Goal: Transaction & Acquisition: Purchase product/service

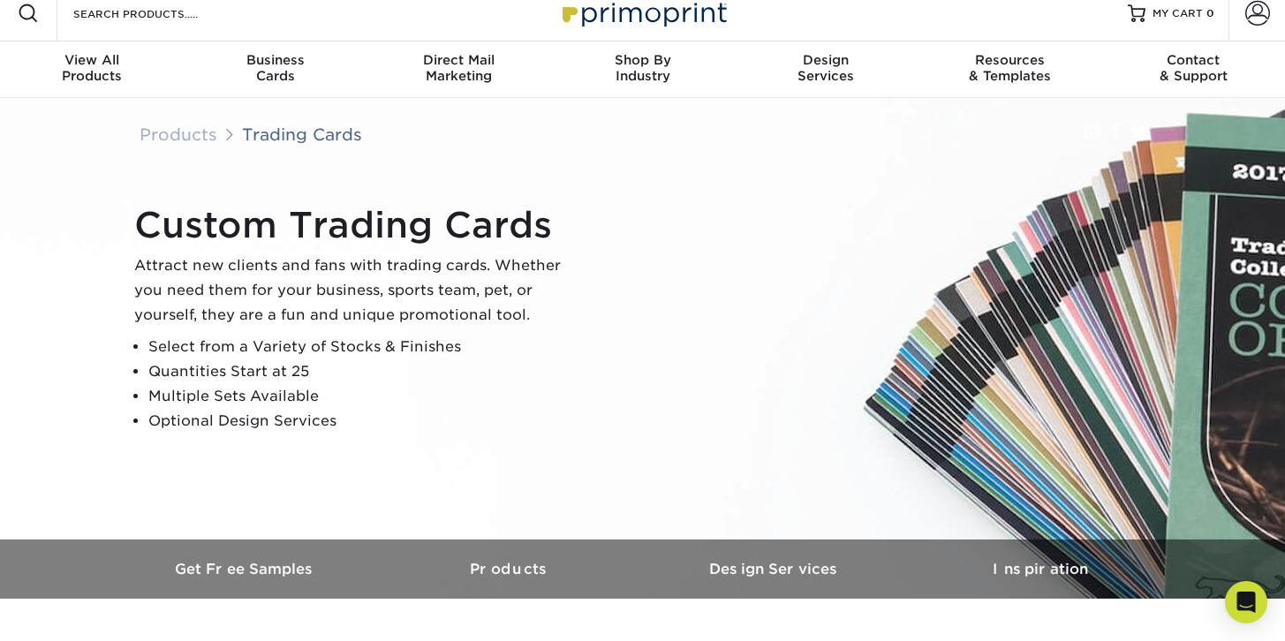
scroll to position [18, 0]
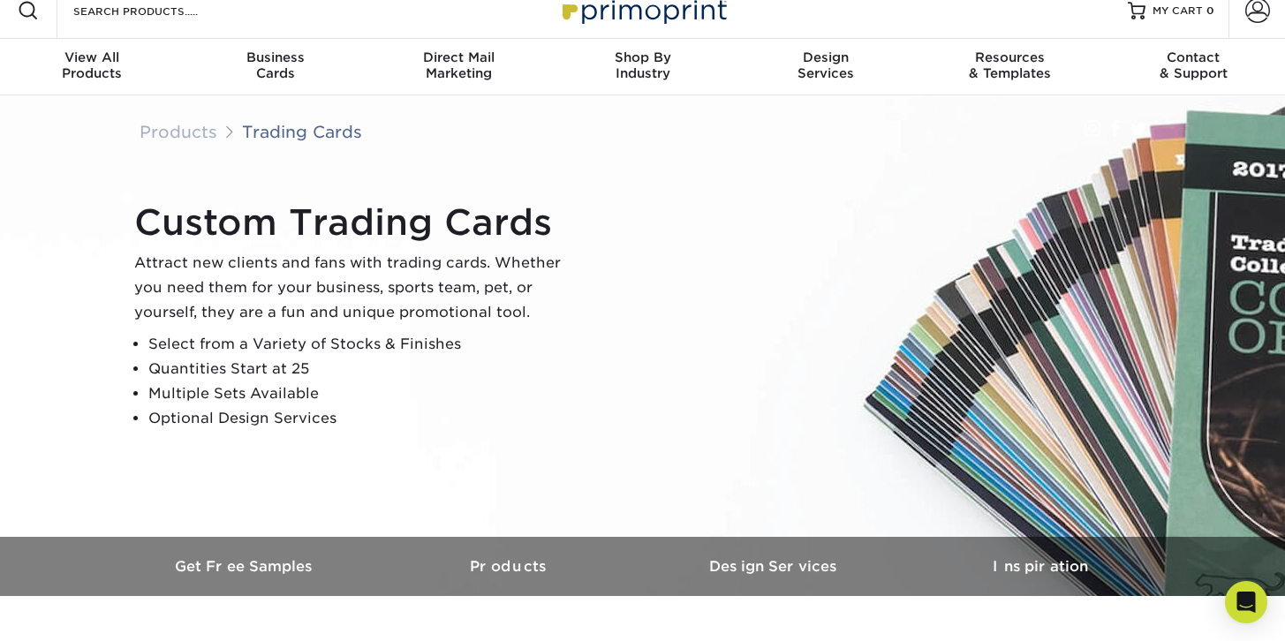
click at [398, 405] on ul "Select from a Variety of Stocks & Finishes Quantities Start at 25 Multiple Sets…" at bounding box center [355, 381] width 442 height 99
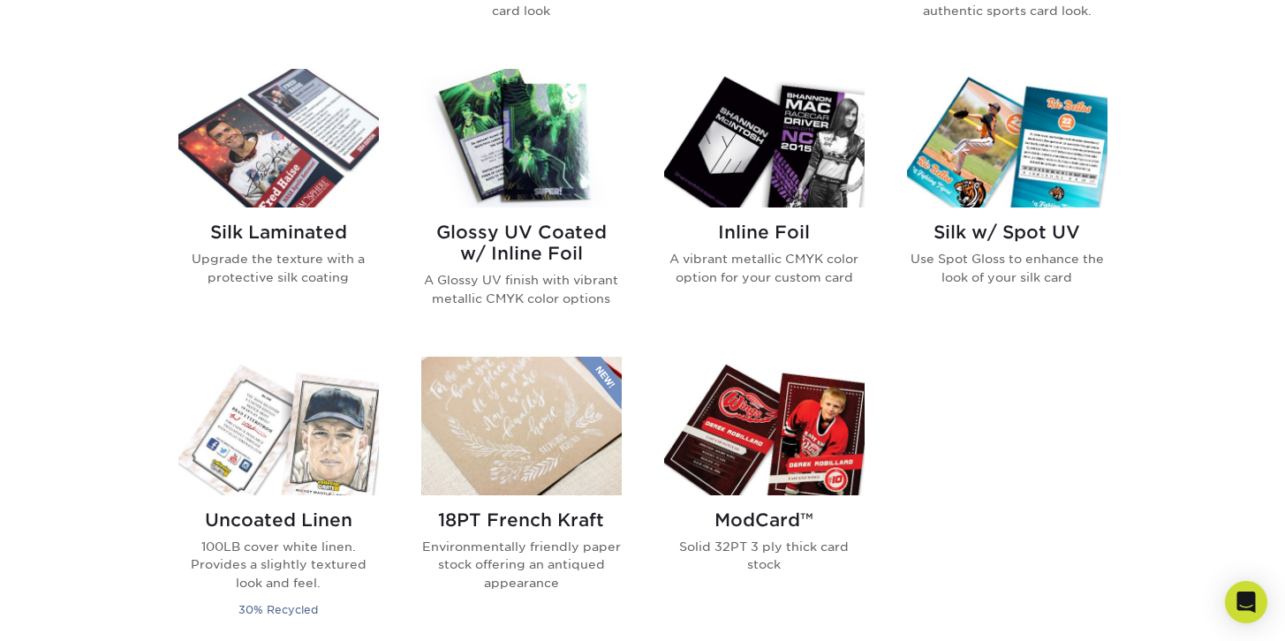
scroll to position [1107, 0]
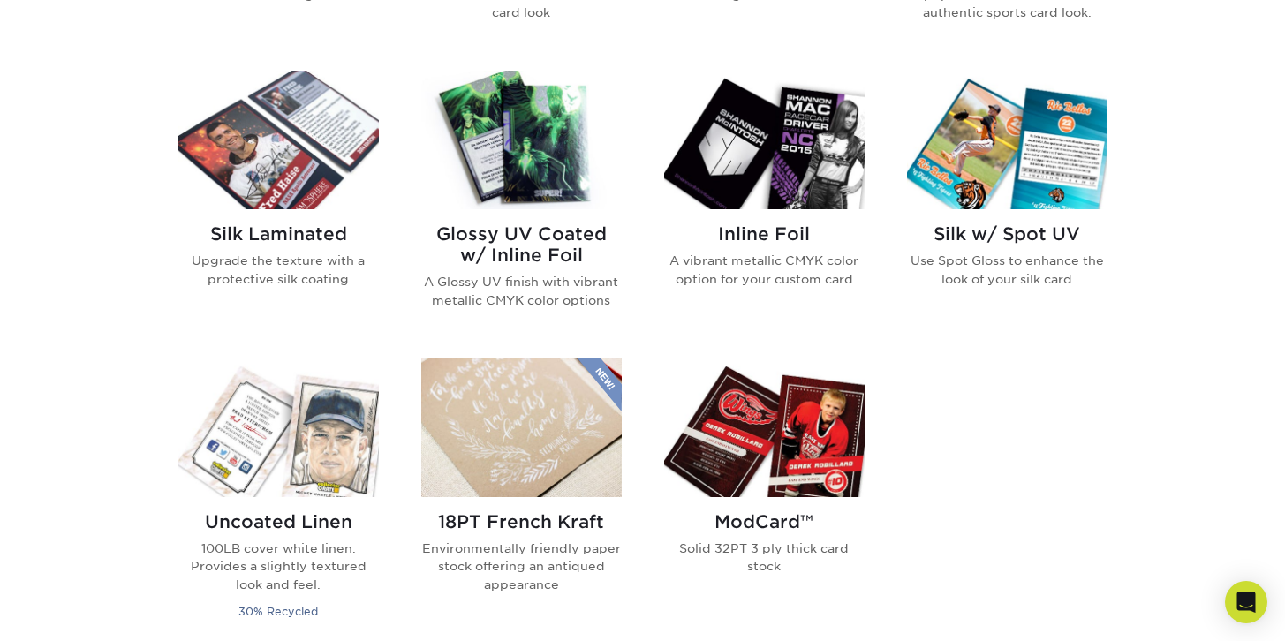
click at [1052, 172] on img at bounding box center [1007, 140] width 201 height 139
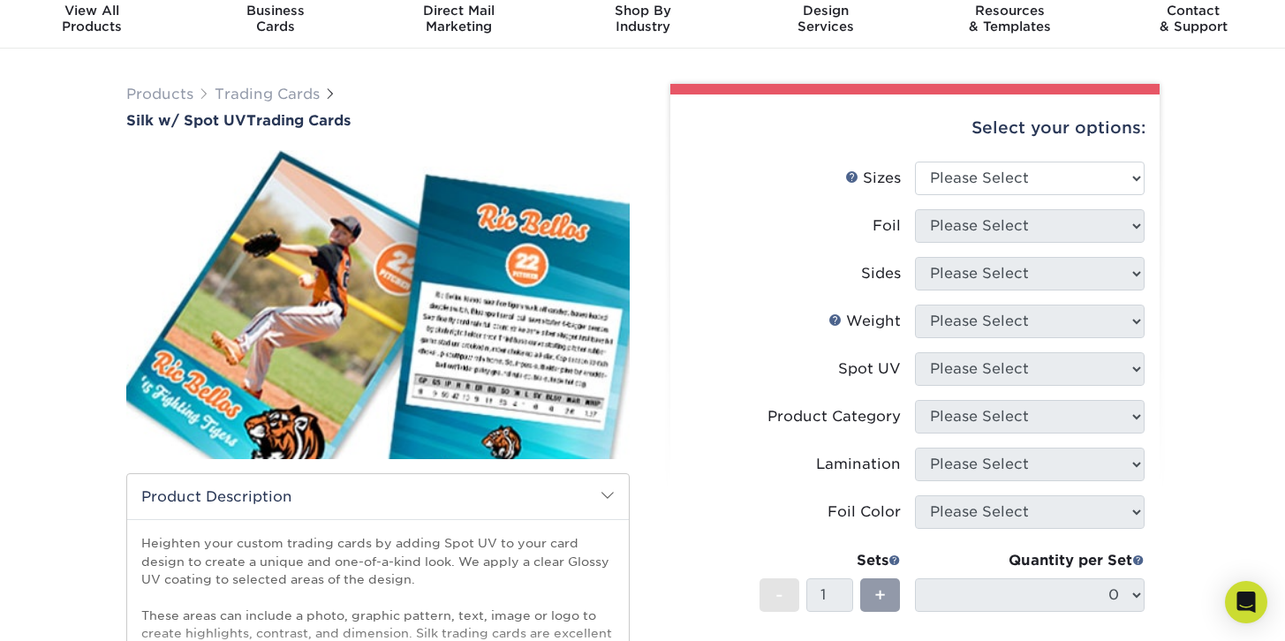
scroll to position [62, 0]
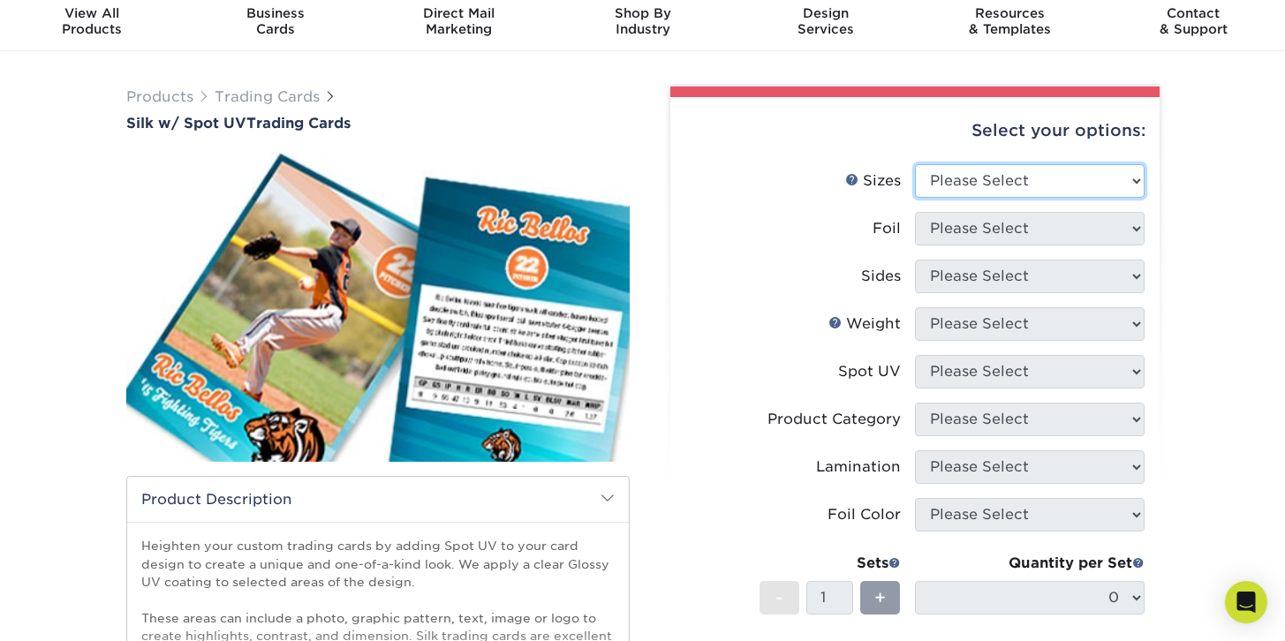
click at [1067, 180] on select "Please Select 2.5" x 3.5"" at bounding box center [1030, 181] width 230 height 34
select select "2.50x3.50"
click at [915, 164] on select "Please Select 2.5" x 3.5"" at bounding box center [1030, 181] width 230 height 34
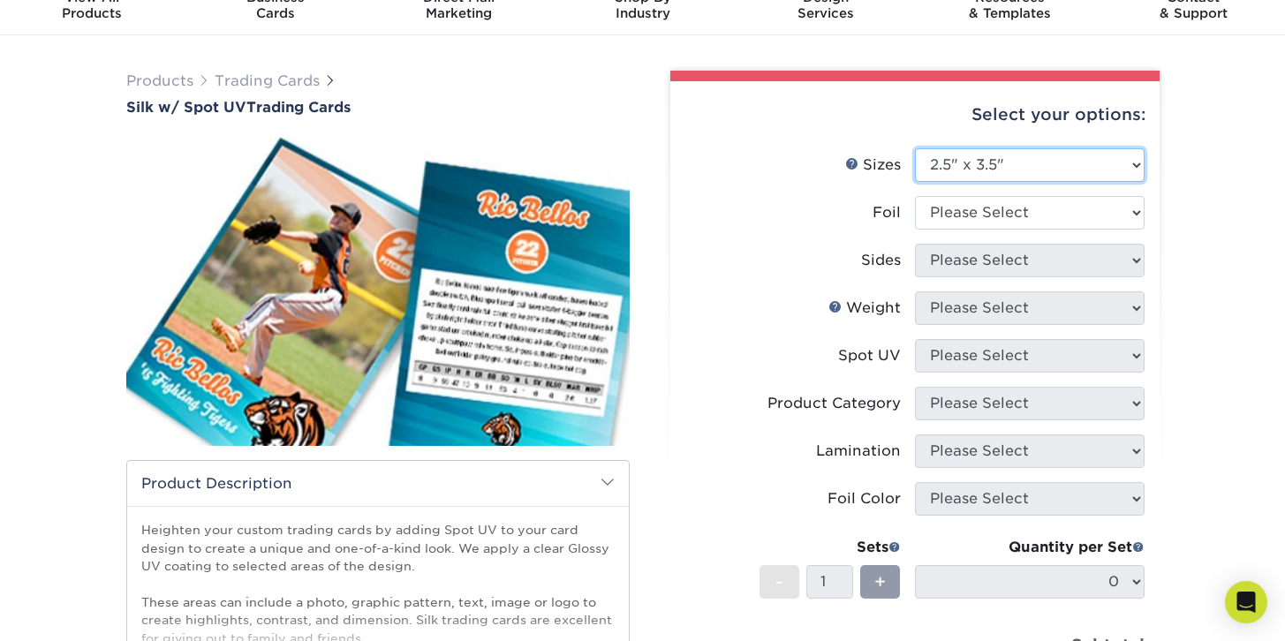
scroll to position [76, 0]
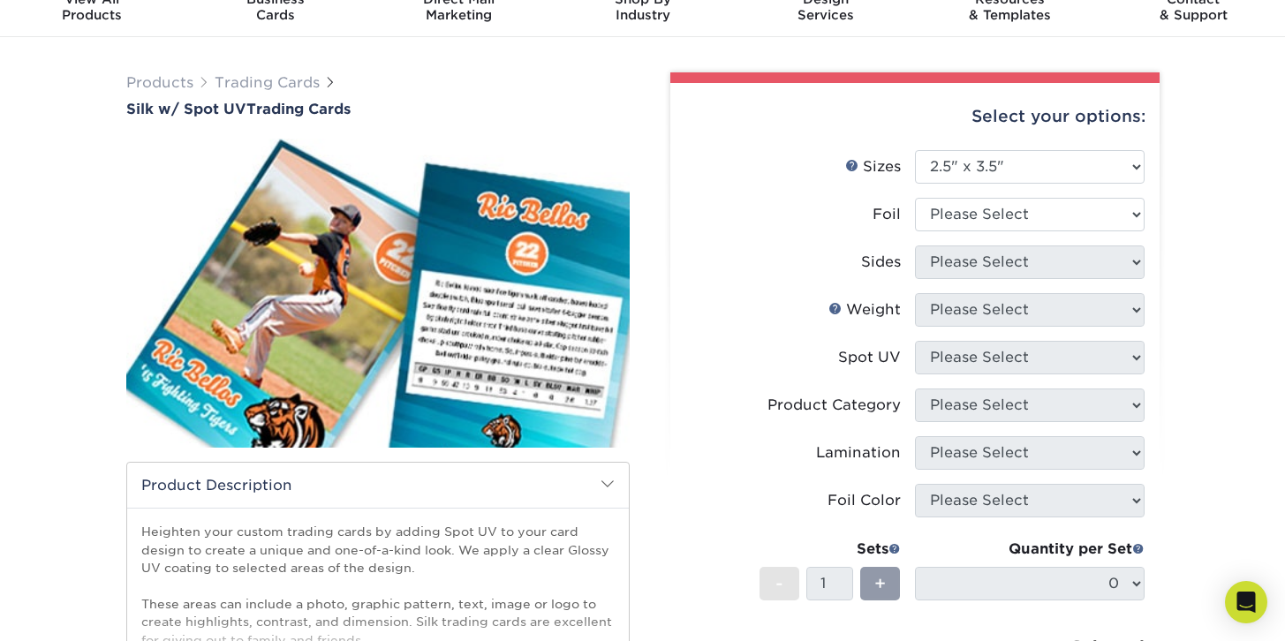
click at [1063, 231] on li "Foil Please Select No Yes" at bounding box center [914, 222] width 459 height 48
click at [1066, 208] on select "Please Select No Yes" at bounding box center [1030, 215] width 230 height 34
select select "0"
click at [915, 198] on select "Please Select No Yes" at bounding box center [1030, 215] width 230 height 34
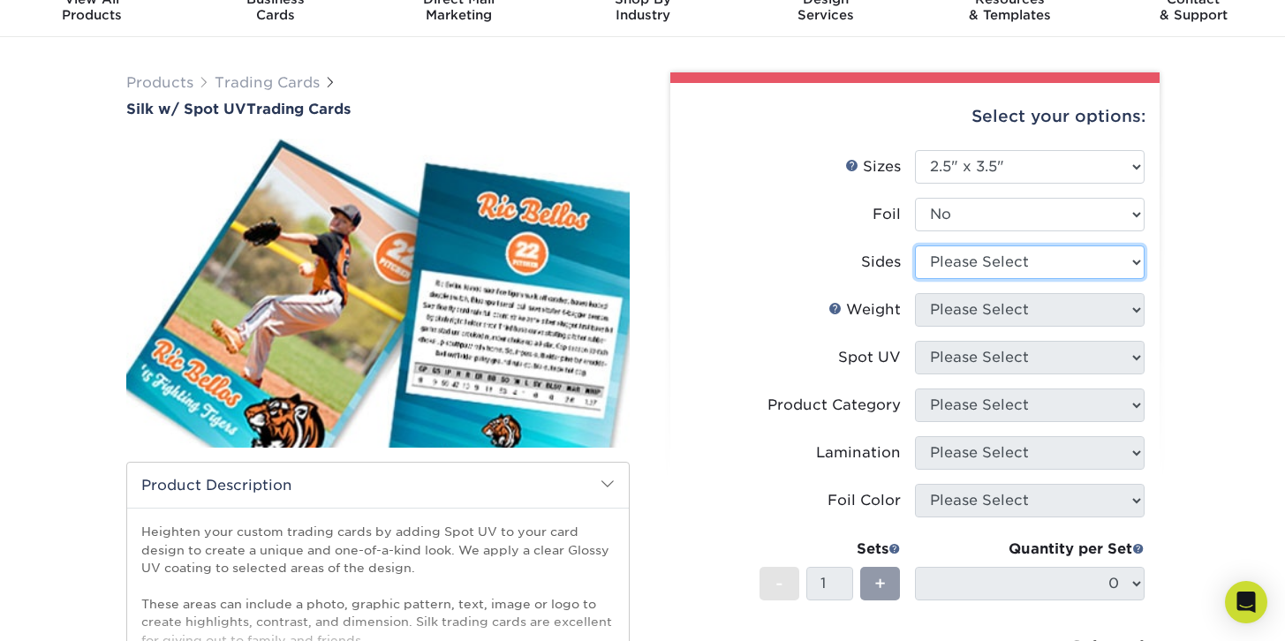
click at [1058, 261] on select "Please Select Print Both Sides Print Front Only" at bounding box center [1030, 263] width 230 height 34
select select "13abbda7-1d64-4f25-8bb2-c179b224825d"
click at [915, 246] on select "Please Select Print Both Sides Print Front Only" at bounding box center [1030, 263] width 230 height 34
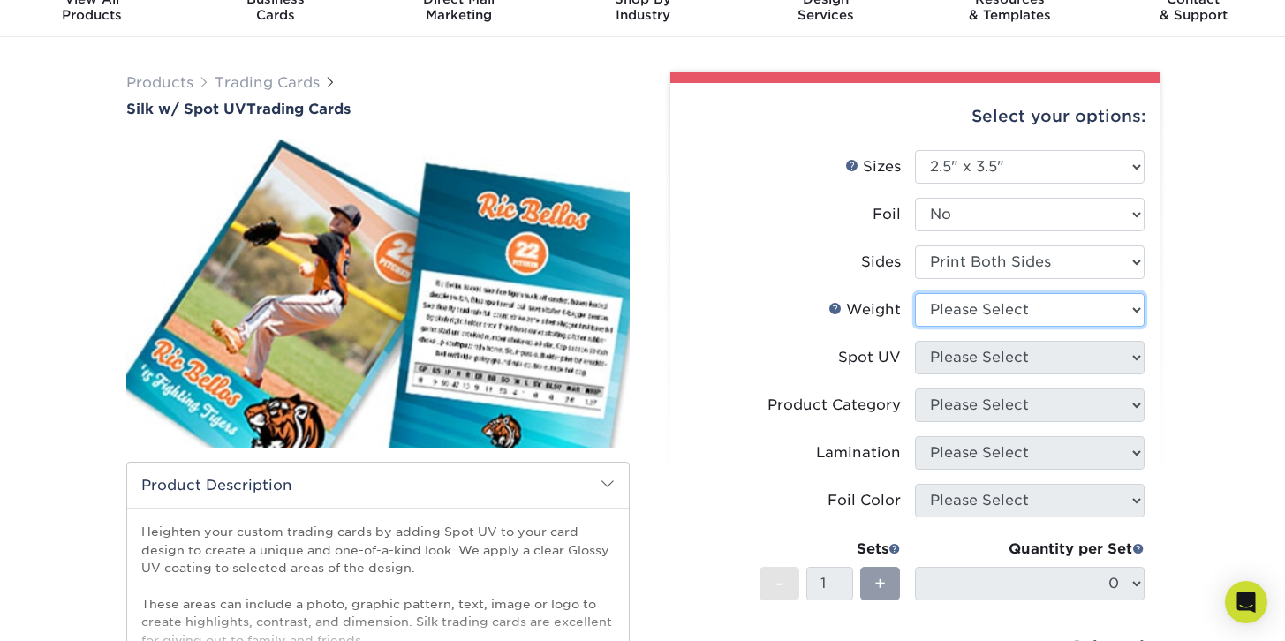
click at [1082, 322] on select "Please Select 16PT" at bounding box center [1030, 310] width 230 height 34
select select "16PT"
click at [915, 293] on select "Please Select 16PT" at bounding box center [1030, 310] width 230 height 34
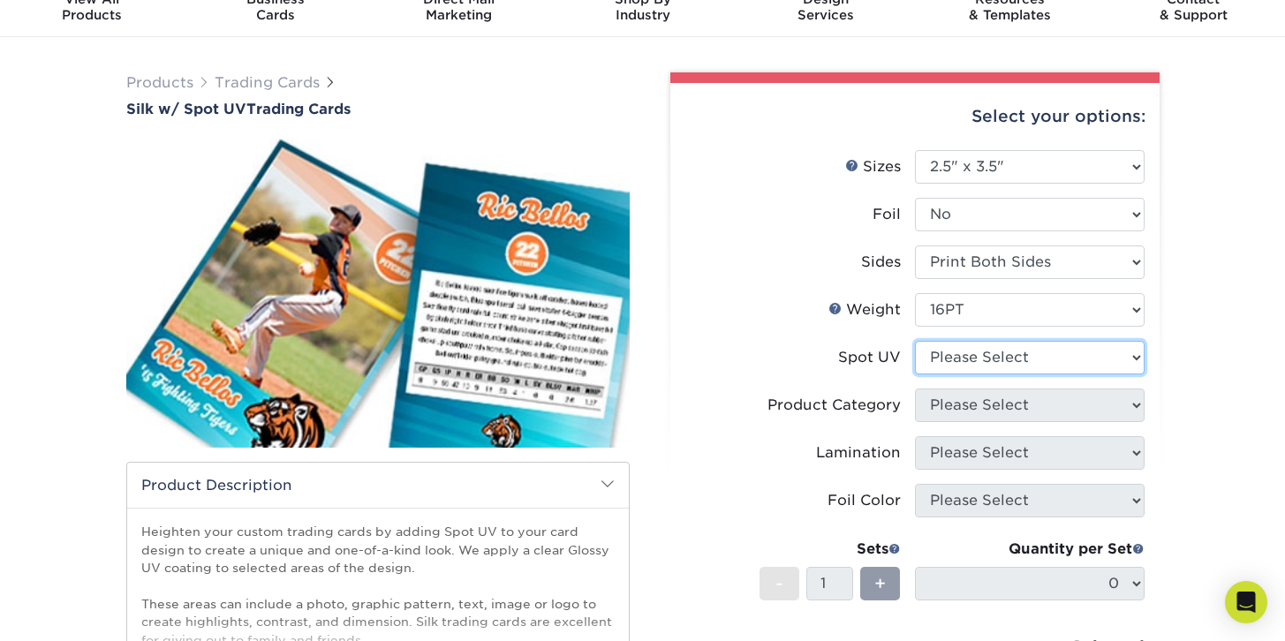
click at [1083, 368] on select "Please Select Front and Back (Both Sides) Front Only Back Only" at bounding box center [1030, 358] width 230 height 34
select select "0"
click at [915, 341] on select "Please Select Front and Back (Both Sides) Front Only Back Only" at bounding box center [1030, 358] width 230 height 34
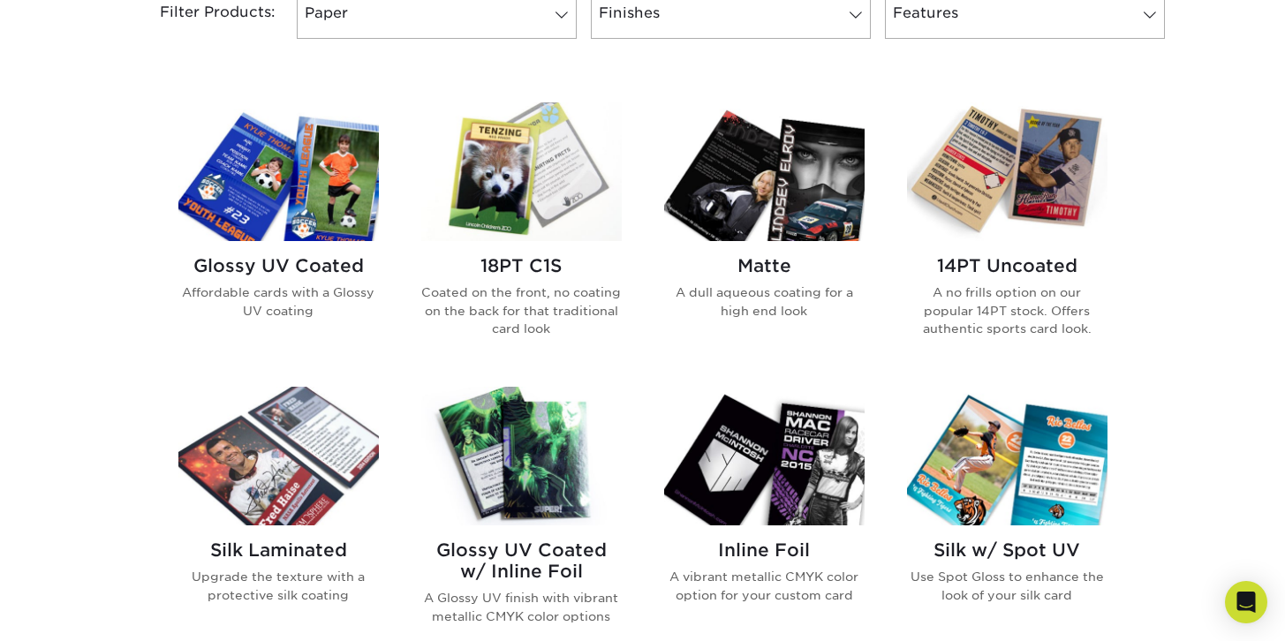
scroll to position [794, 0]
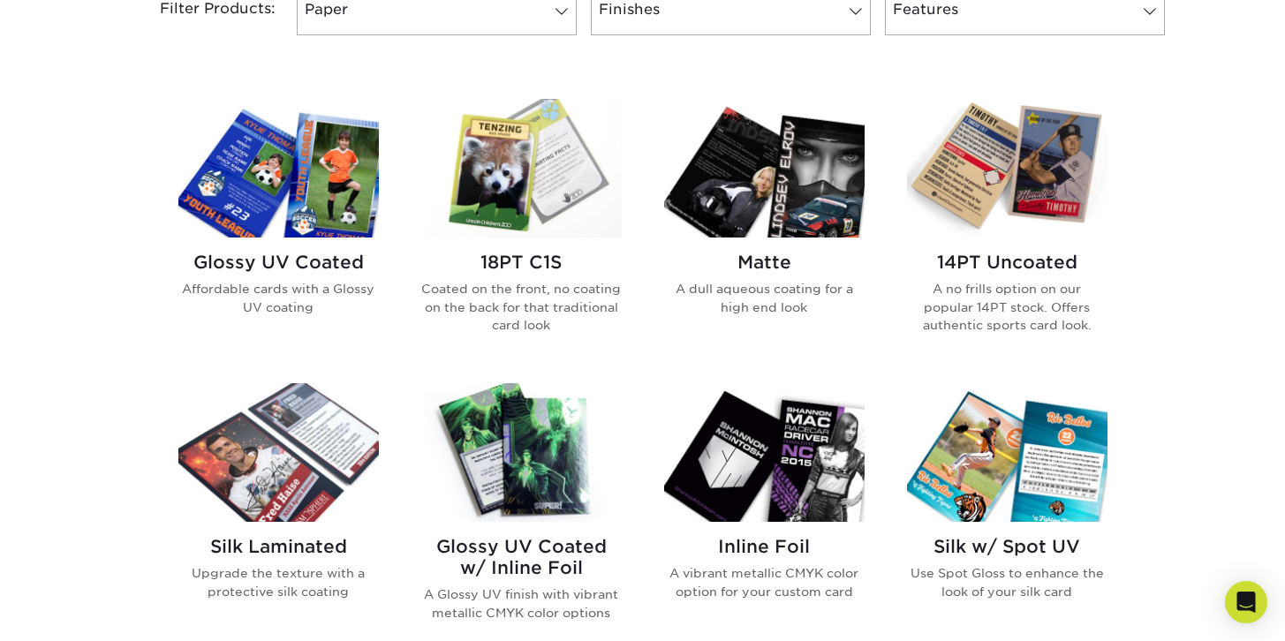
click at [542, 446] on img at bounding box center [521, 452] width 201 height 139
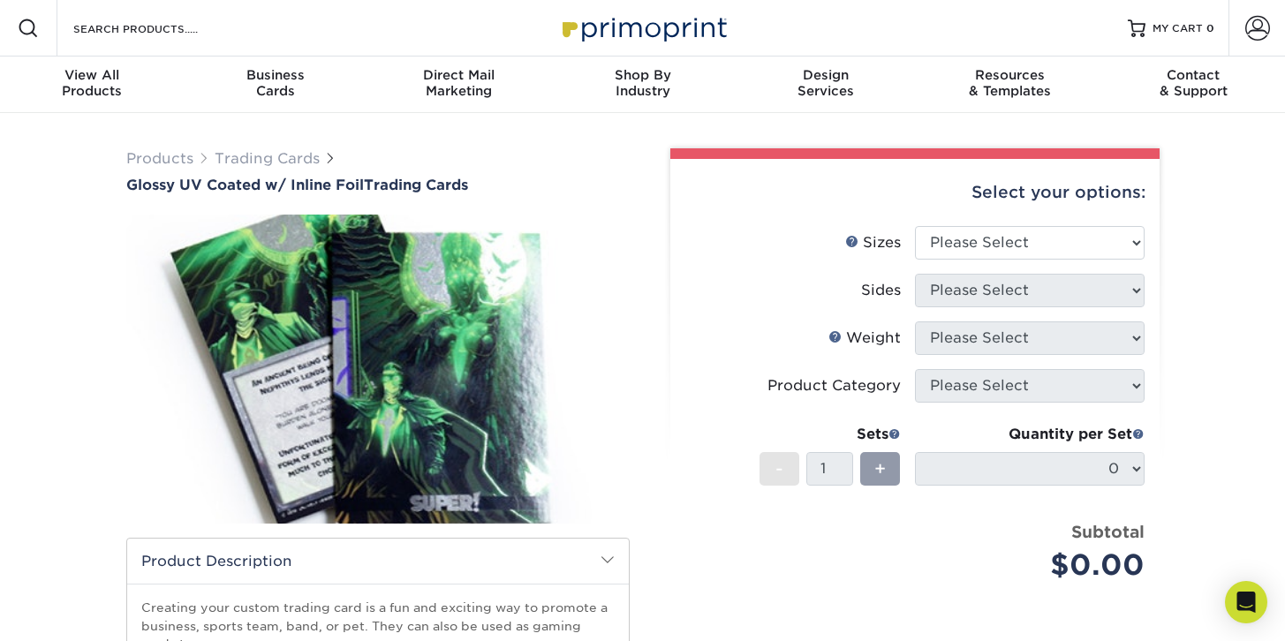
click at [518, 367] on img at bounding box center [377, 369] width 503 height 348
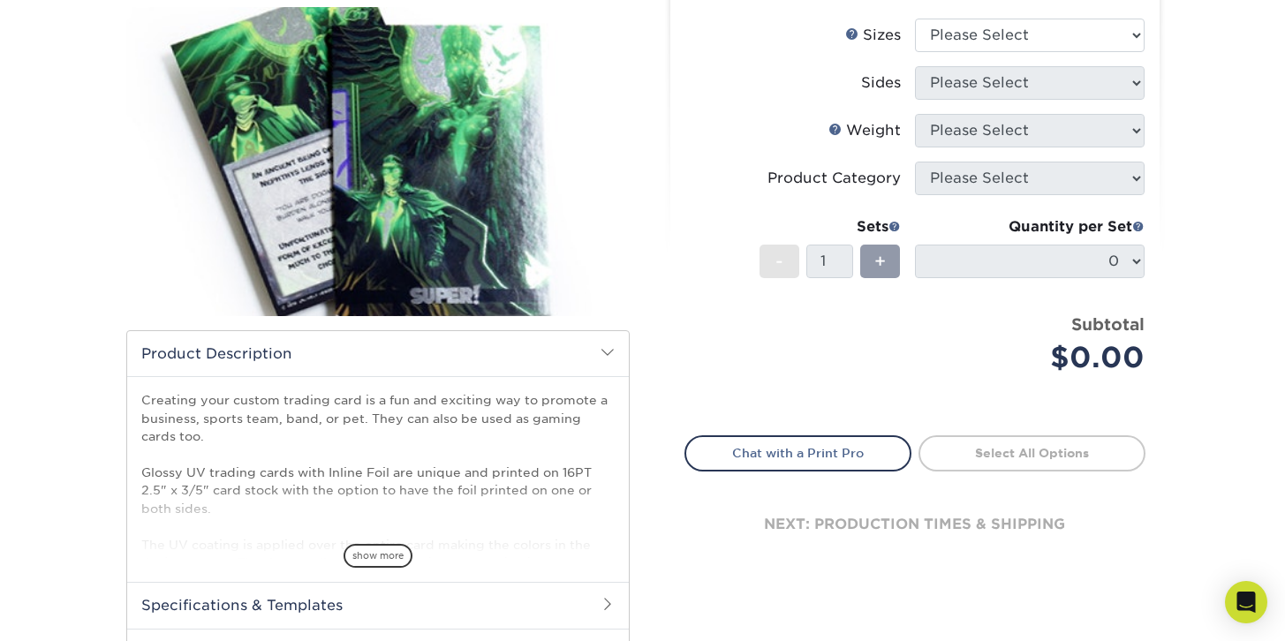
scroll to position [241, 0]
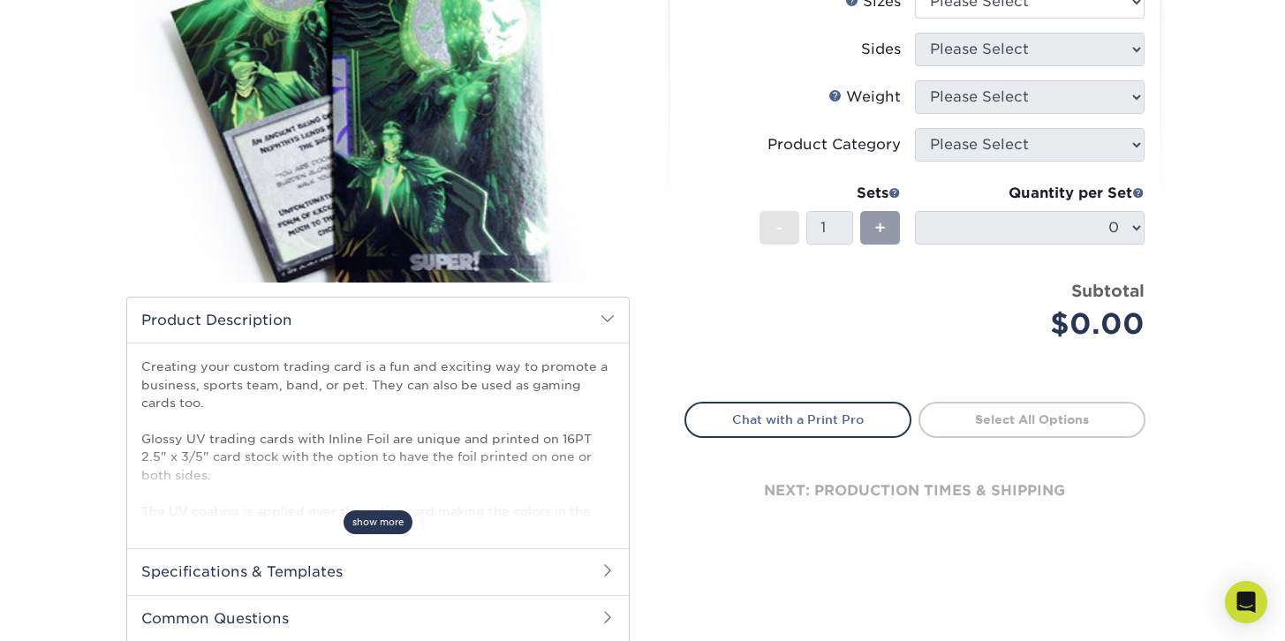
click at [398, 523] on span "show more" at bounding box center [378, 523] width 69 height 24
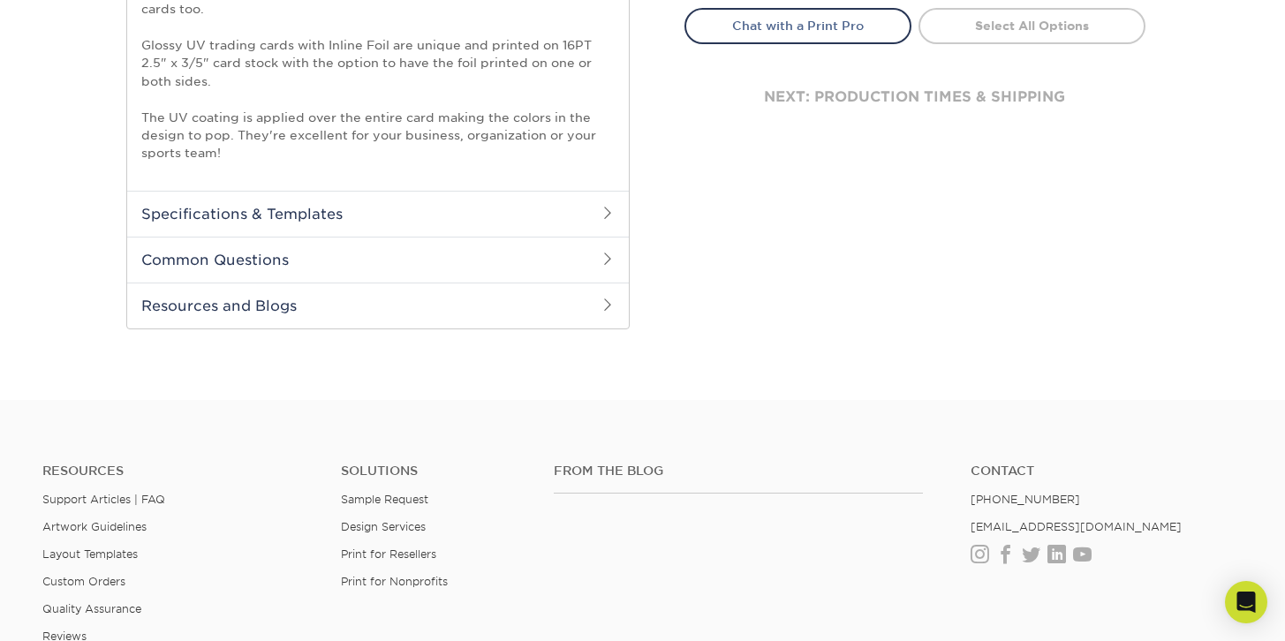
scroll to position [632, 0]
click at [223, 263] on h2 "Common Questions" at bounding box center [378, 262] width 502 height 46
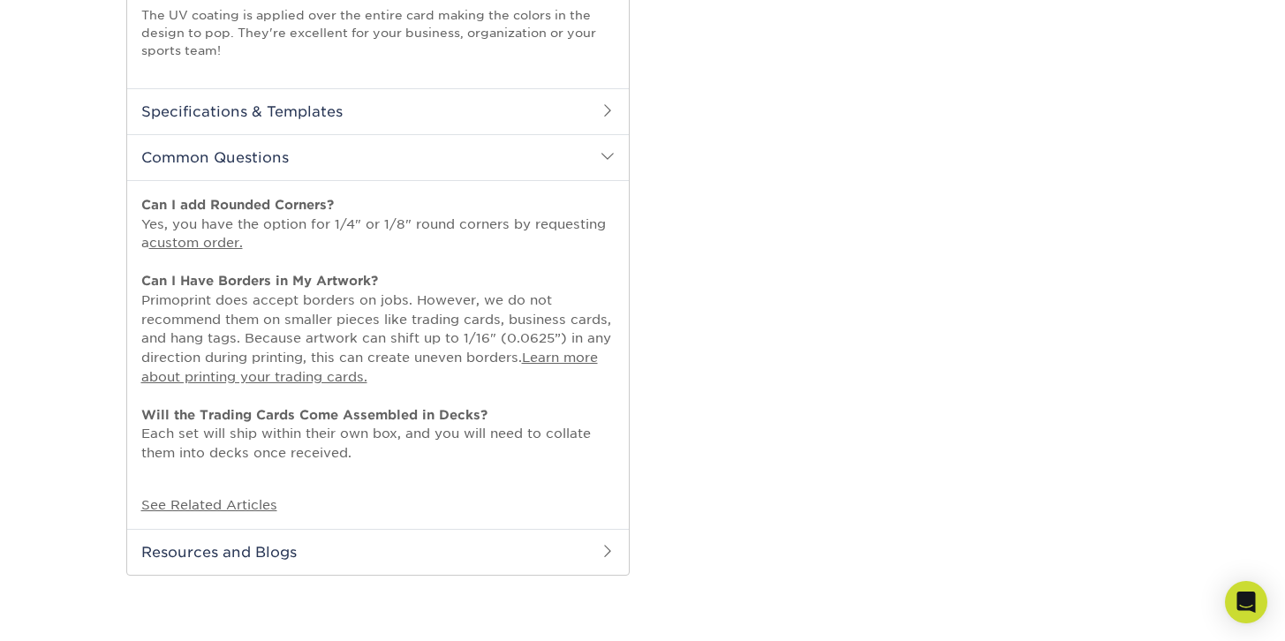
scroll to position [736, 0]
